Goal: Information Seeking & Learning: Learn about a topic

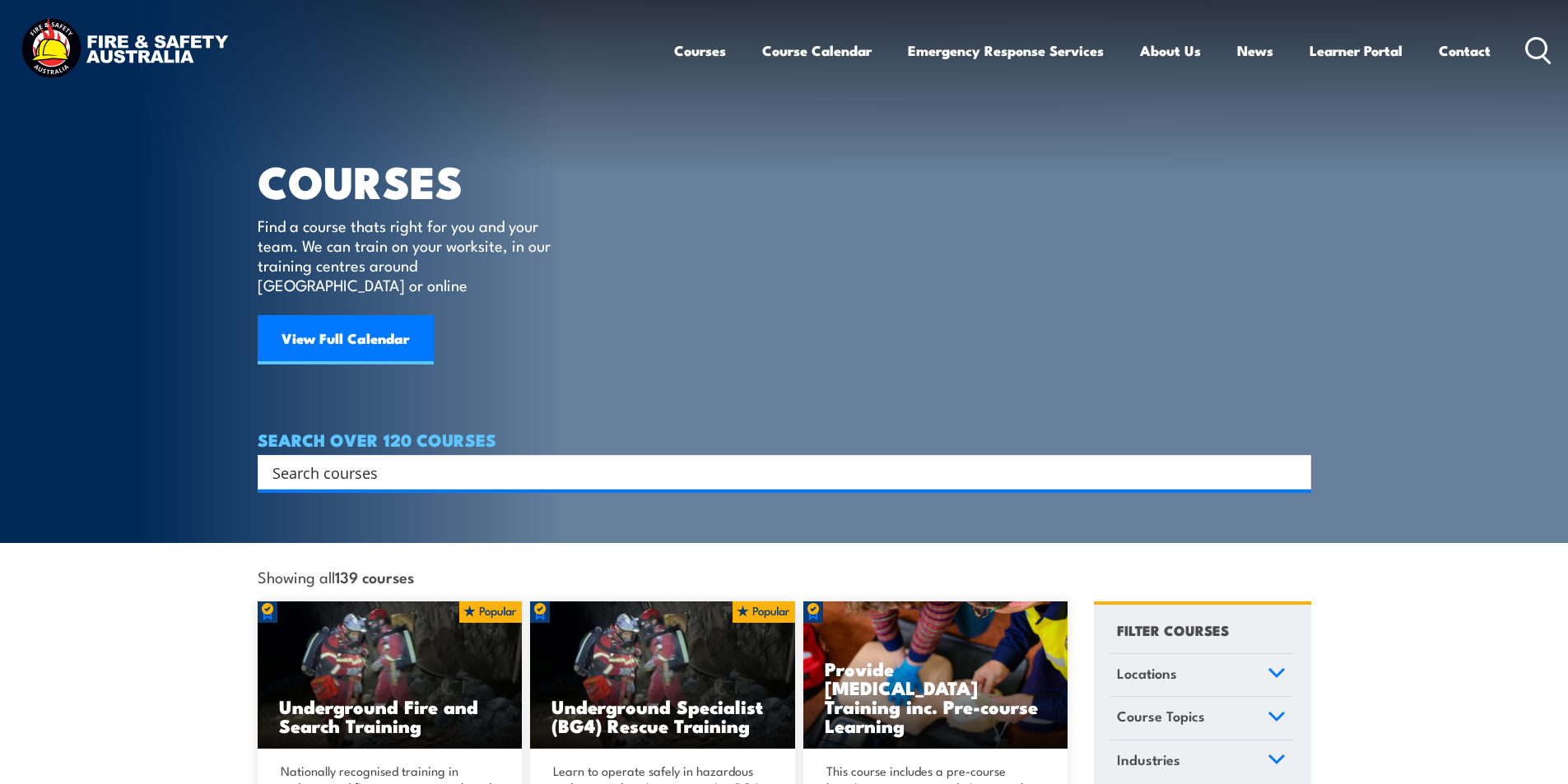
click at [438, 459] on input "Search input" at bounding box center [773, 472] width 1002 height 24
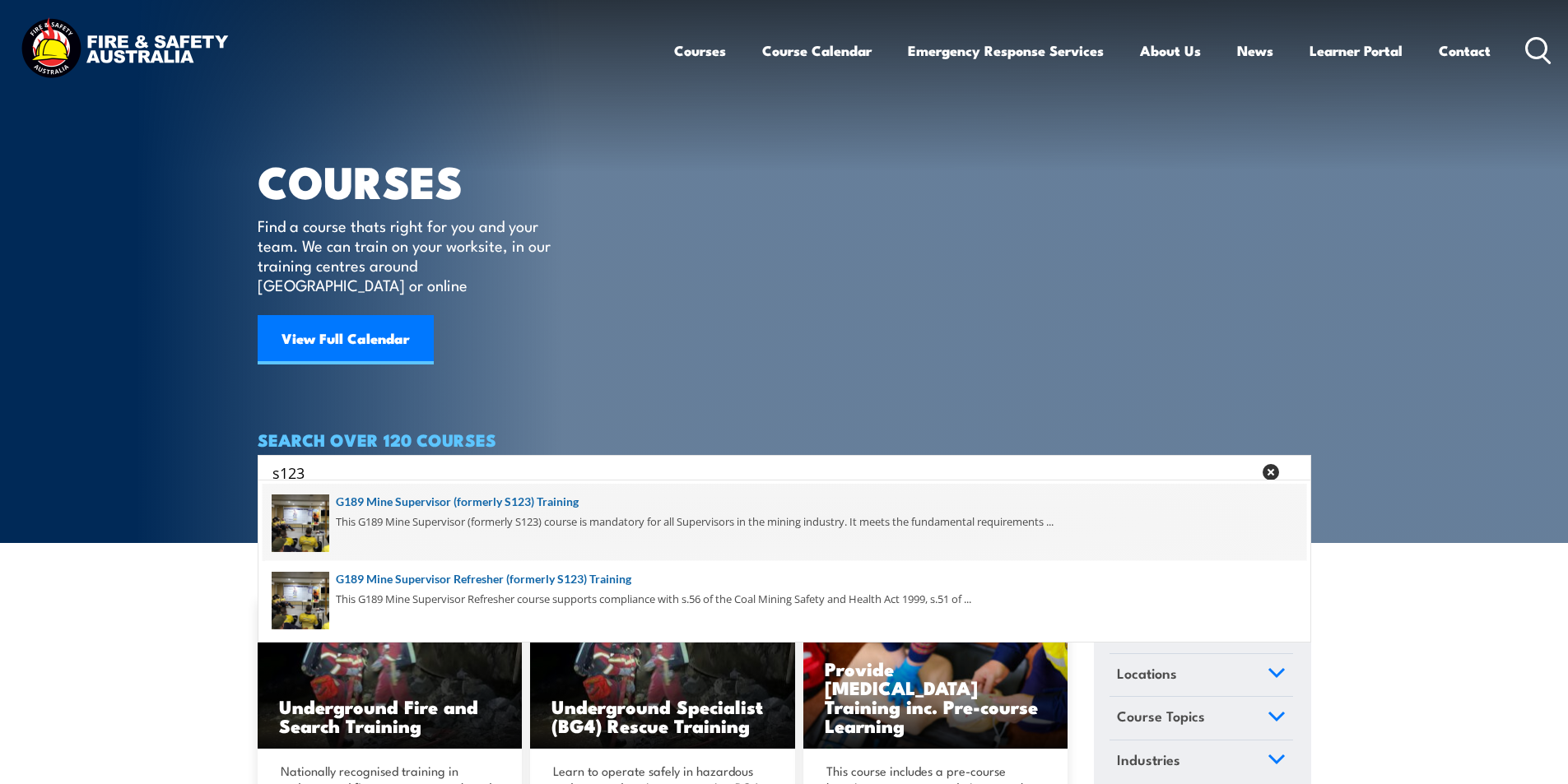
type input "s123"
click at [555, 501] on span at bounding box center [784, 522] width 1044 height 77
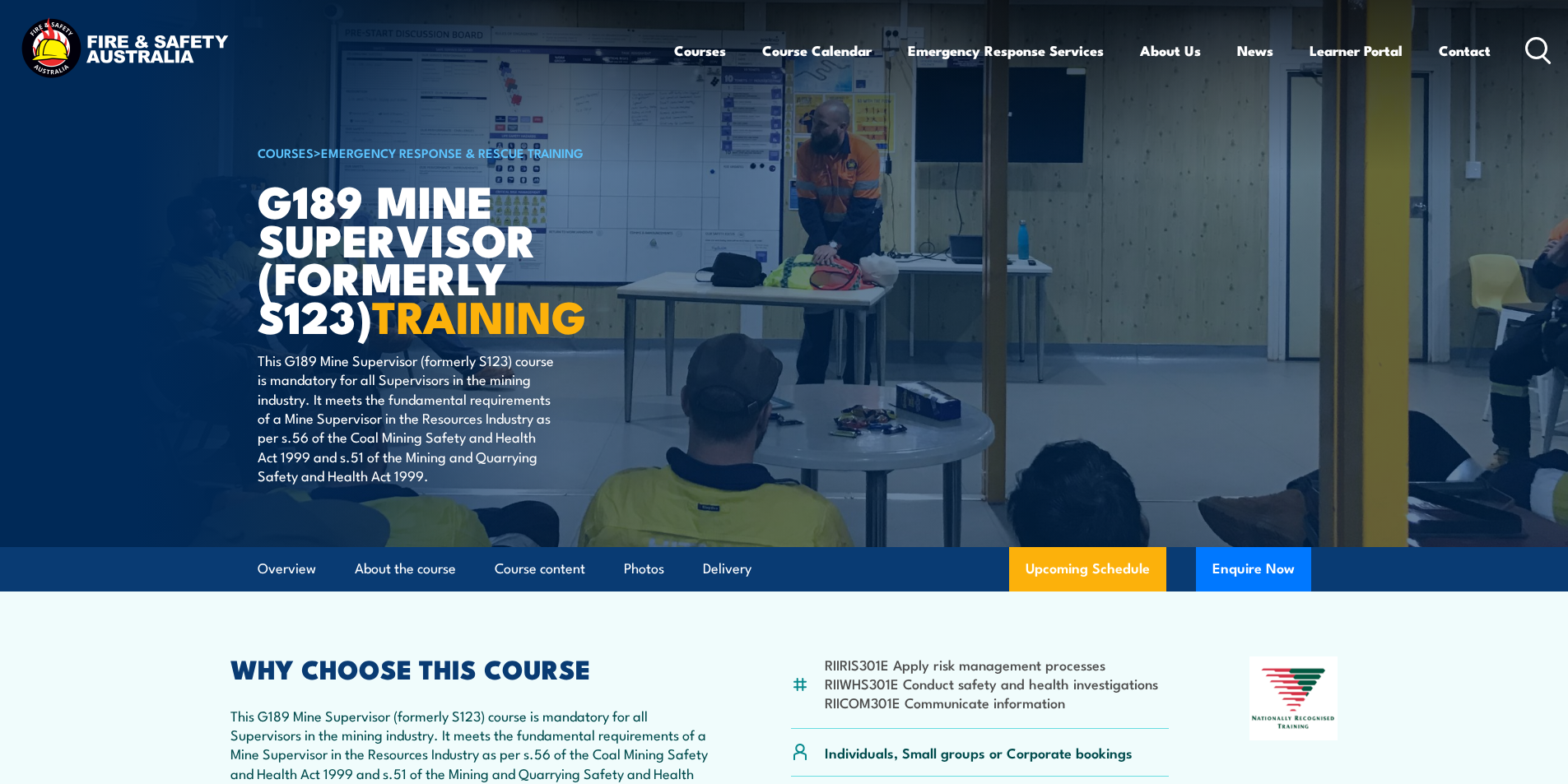
scroll to position [493, 0]
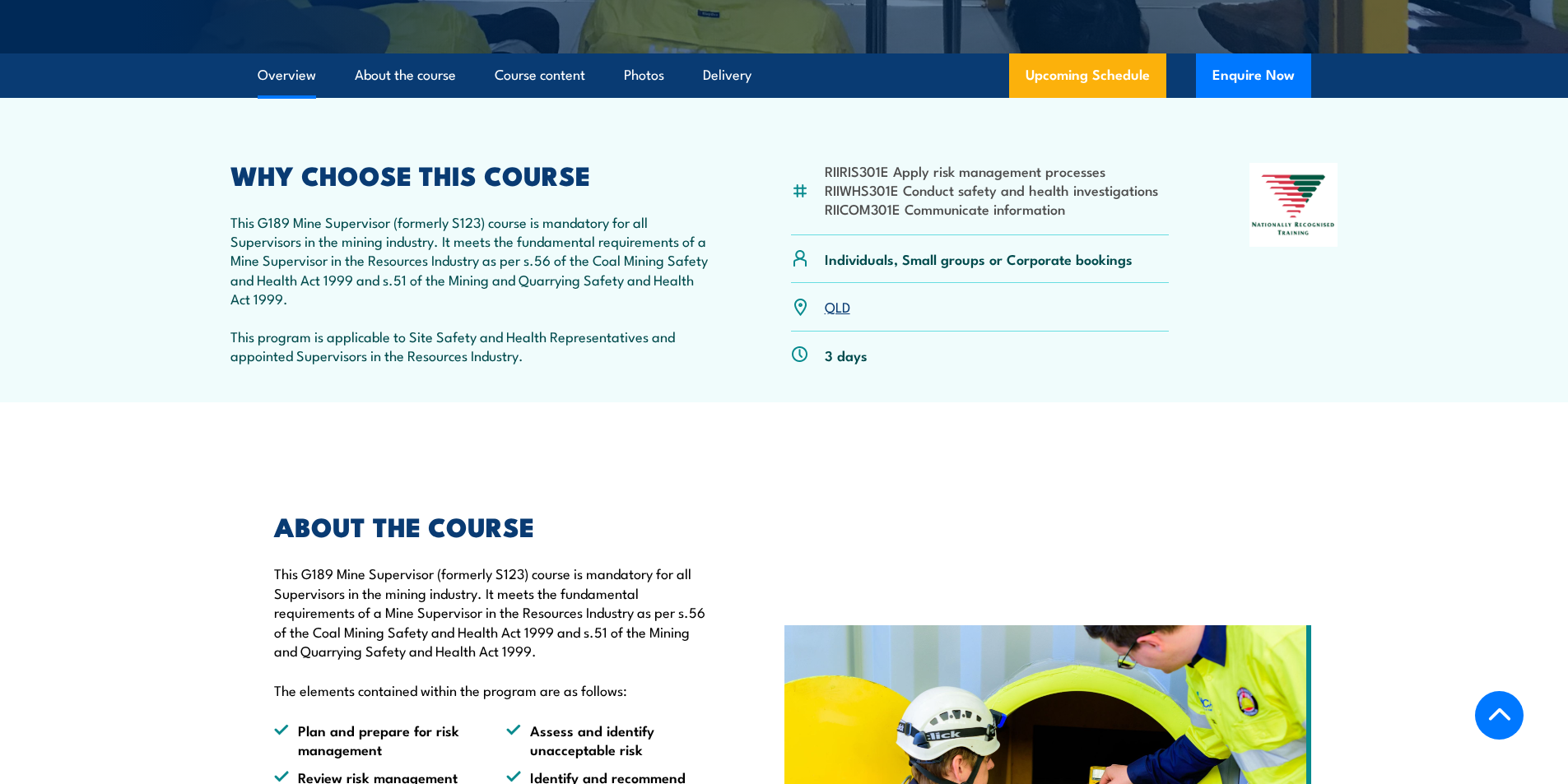
click at [841, 308] on link "QLD" at bounding box center [837, 305] width 25 height 20
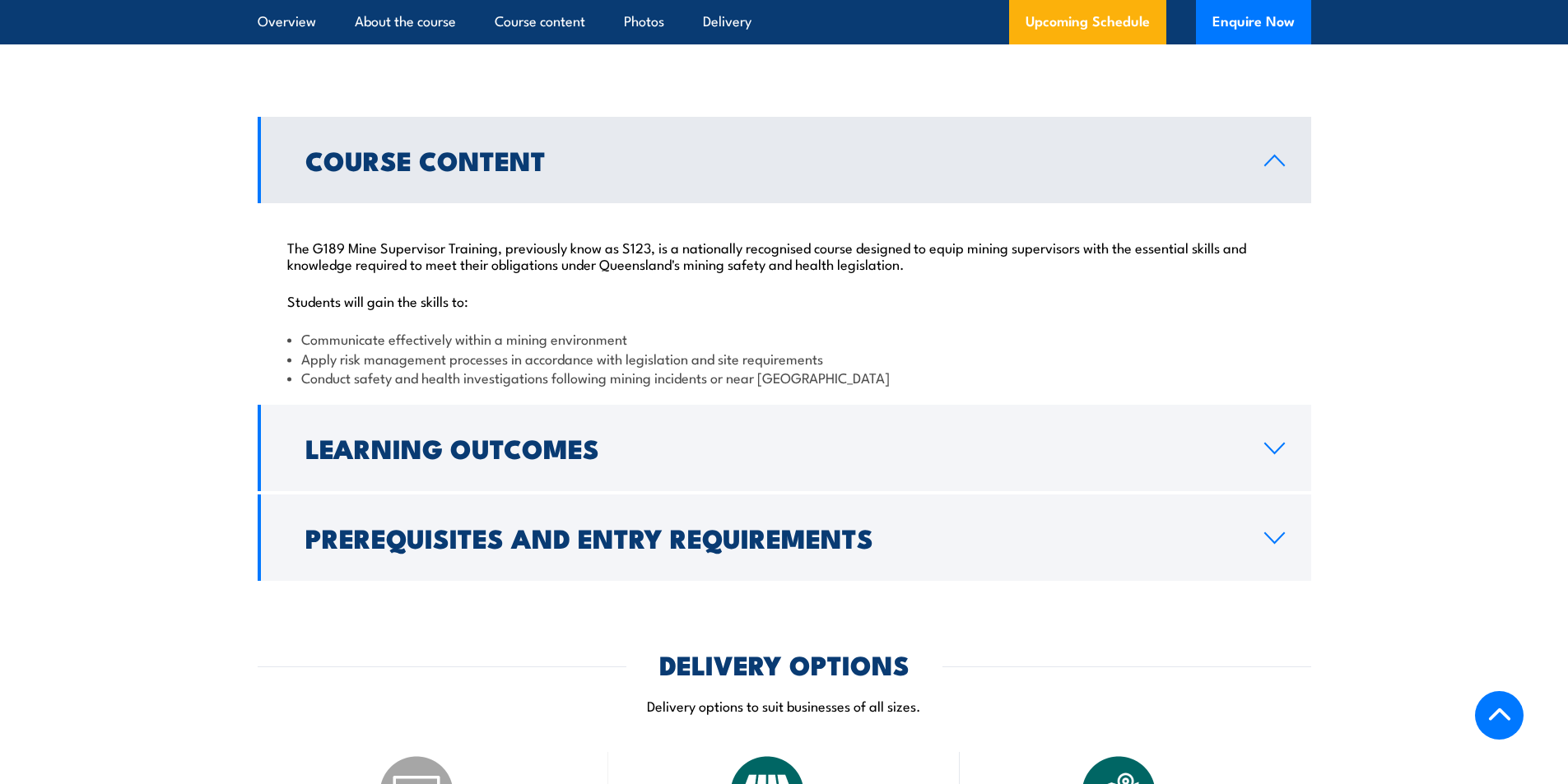
scroll to position [1157, 0]
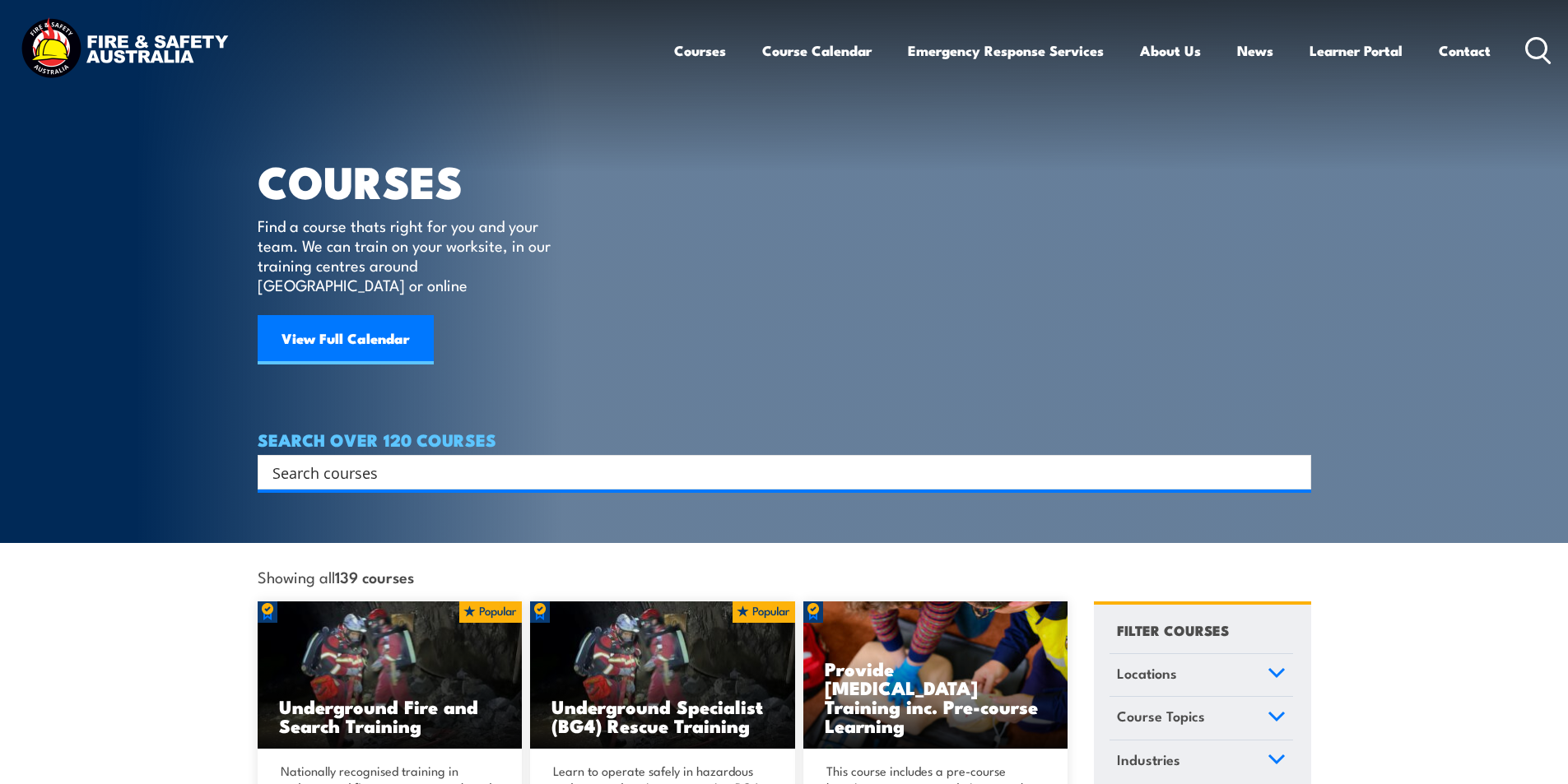
drag, startPoint x: 366, startPoint y: 453, endPoint x: 460, endPoint y: 429, distance: 97.0
click at [372, 459] on input "Search input" at bounding box center [773, 472] width 1002 height 24
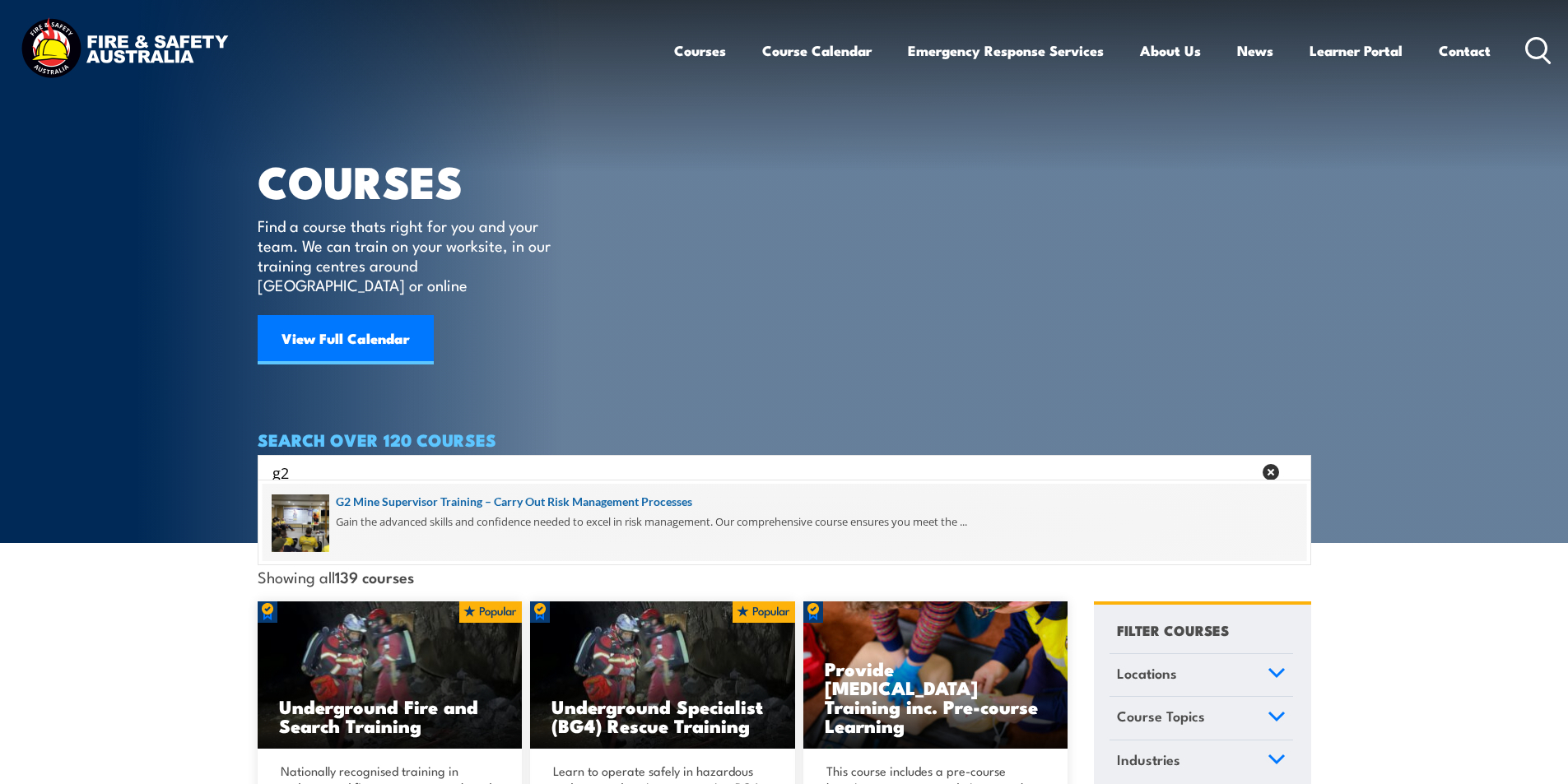
type input "g2"
click at [546, 502] on span at bounding box center [784, 522] width 1044 height 77
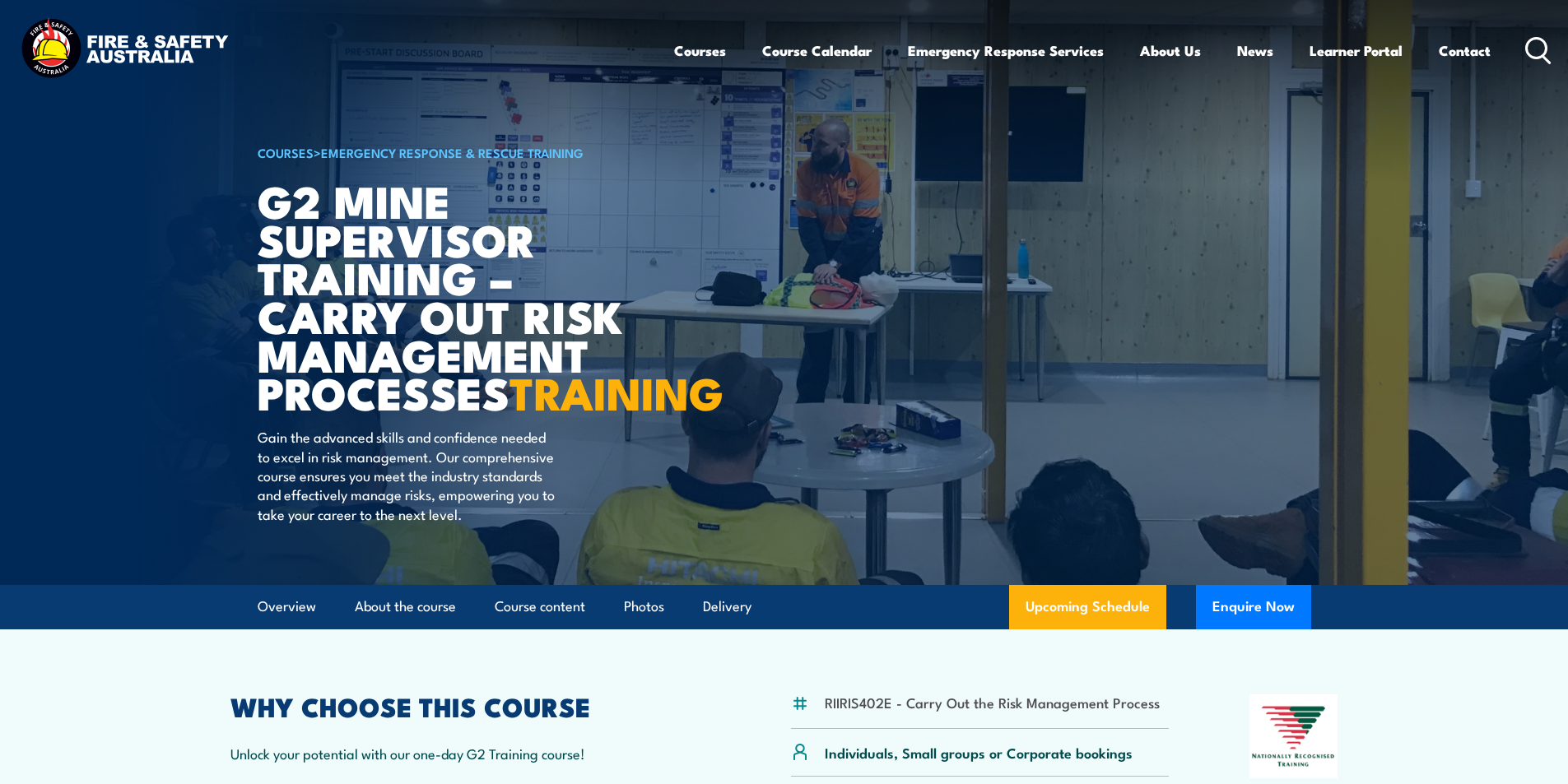
scroll to position [412, 0]
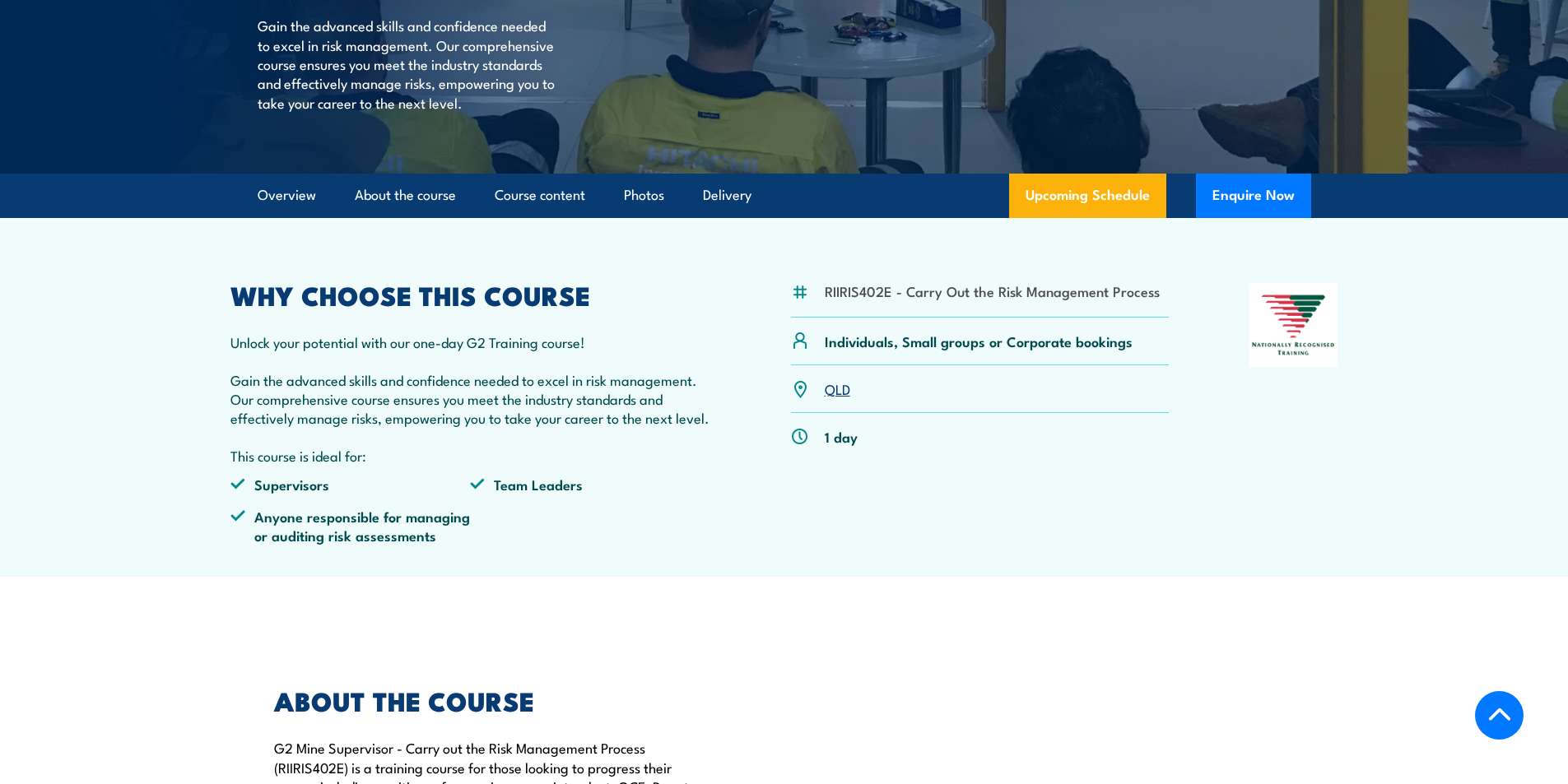
click at [837, 399] on link "QLD" at bounding box center [837, 388] width 25 height 20
